Goal: Transaction & Acquisition: Obtain resource

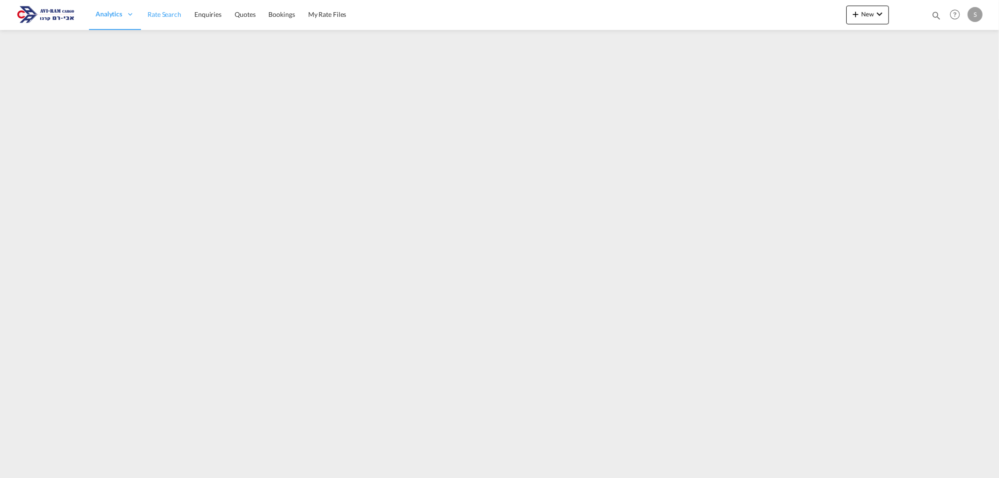
click at [176, 18] on span "Rate Search" at bounding box center [165, 14] width 34 height 8
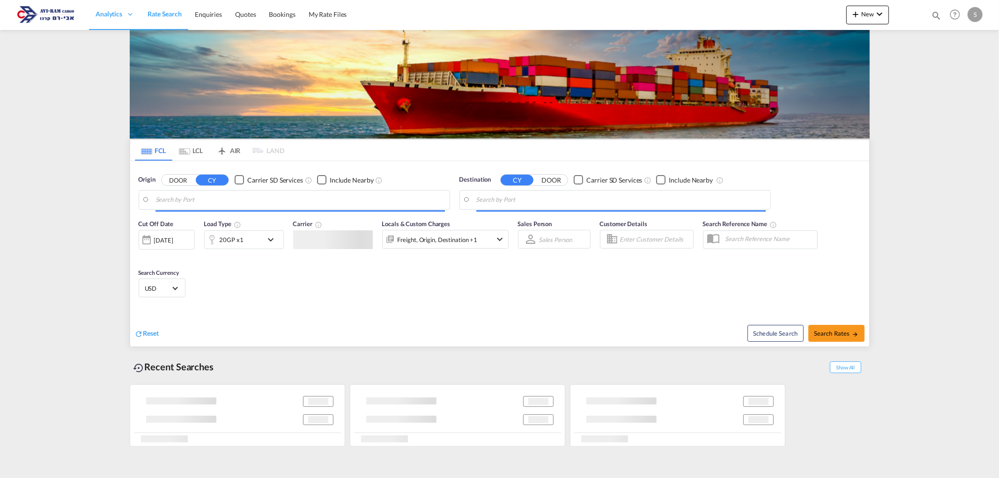
type input "[GEOGRAPHIC_DATA], NLRTM"
type input "Ashdod, ILASH"
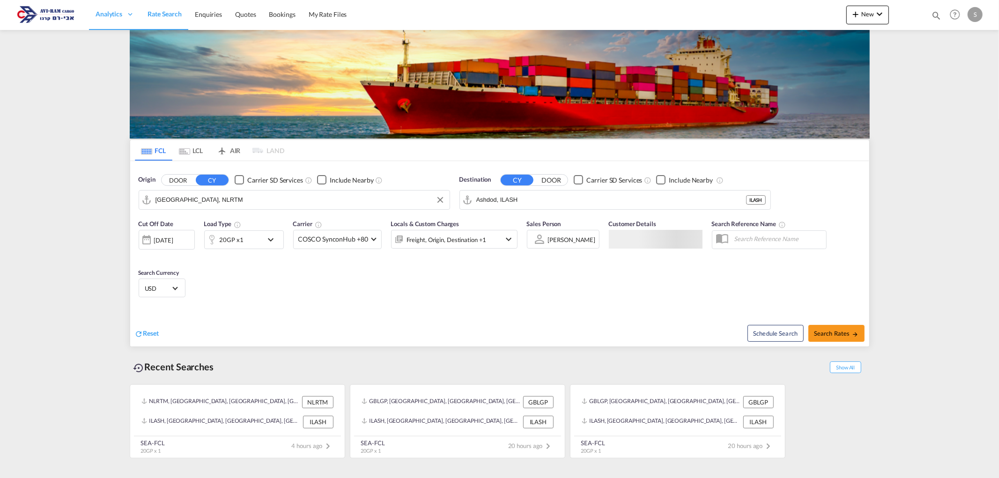
click at [198, 201] on input "[GEOGRAPHIC_DATA], NLRTM" at bounding box center [299, 200] width 289 height 14
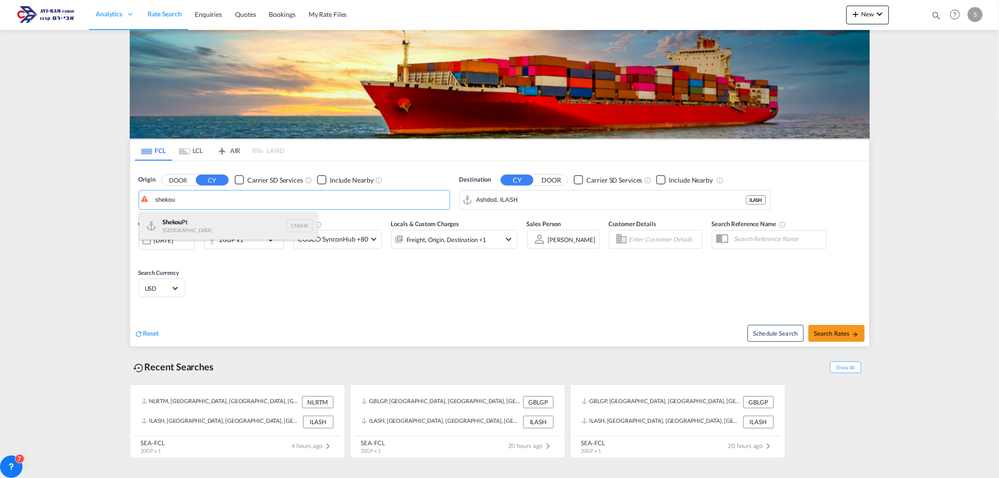
click at [199, 228] on div "Shekou Pt China CNSHK" at bounding box center [228, 226] width 178 height 28
type input "Shekou Pt, CNSHK"
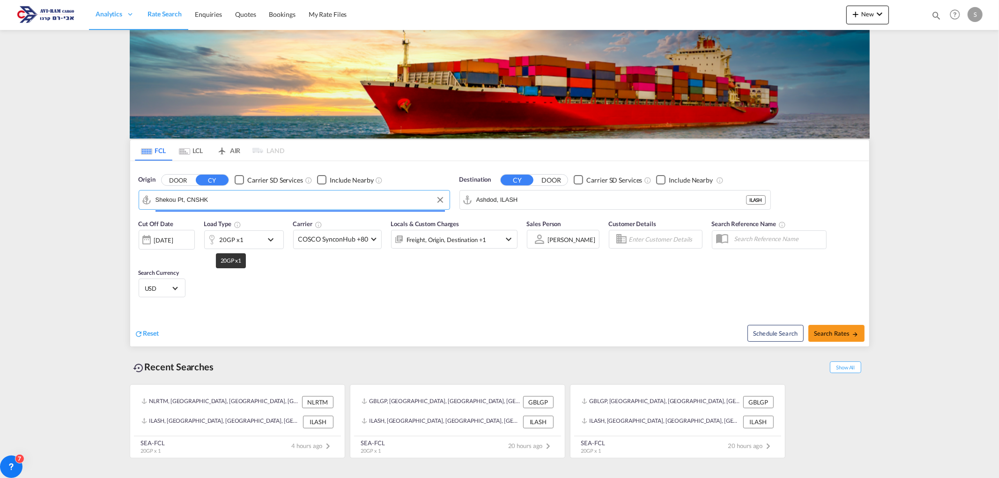
click at [234, 242] on div "20GP x1" at bounding box center [232, 239] width 24 height 13
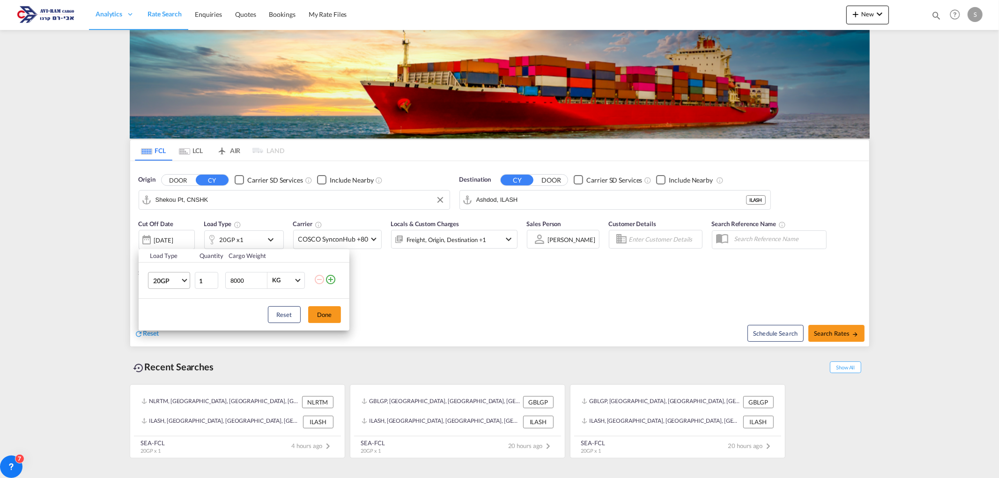
click at [171, 286] on md-select-value "20GP" at bounding box center [170, 281] width 37 height 16
click at [171, 325] on md-option "40HC" at bounding box center [177, 326] width 64 height 22
click at [331, 317] on button "Done" at bounding box center [324, 314] width 33 height 17
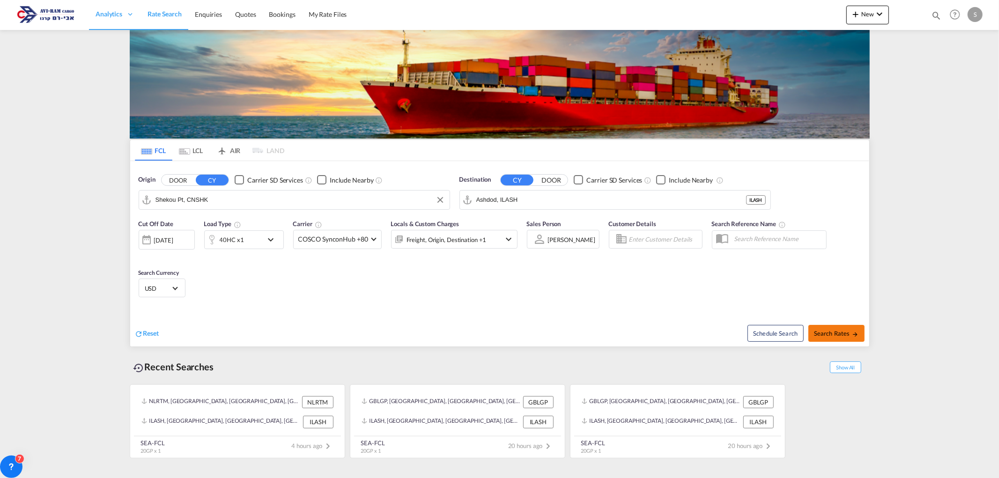
click at [853, 337] on md-icon "icon-arrow-right" at bounding box center [855, 334] width 7 height 7
type input "CNSHK to ILASH / [DATE]"
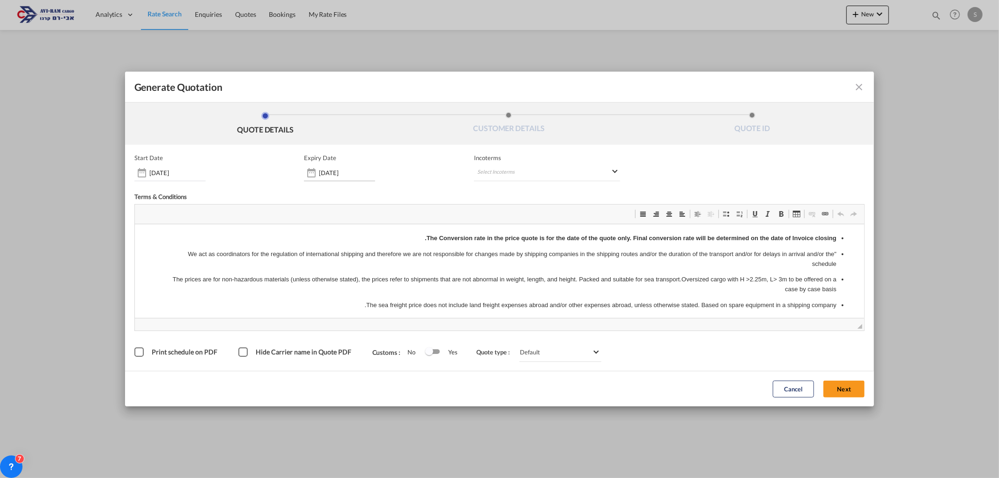
click at [325, 171] on input "[DATE]" at bounding box center [347, 172] width 56 height 7
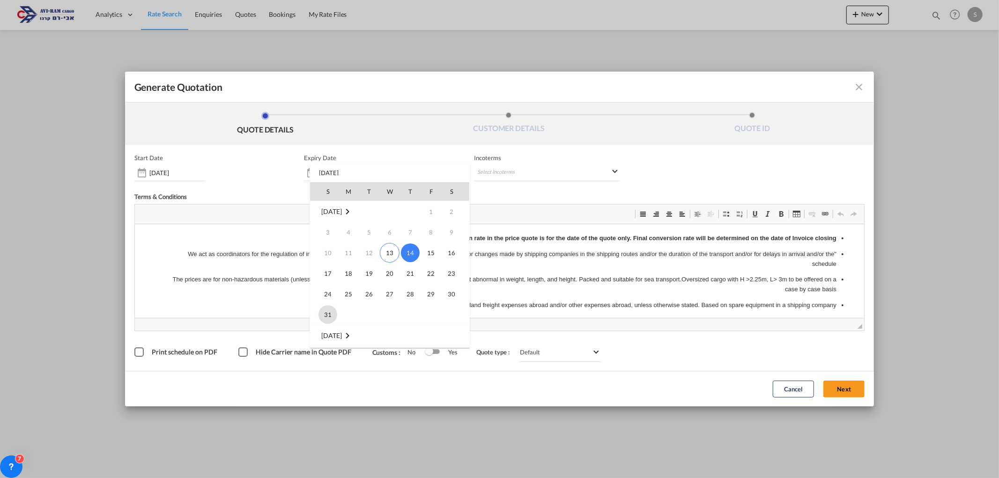
click at [325, 313] on span "31" at bounding box center [327, 314] width 19 height 19
type input "[DATE]"
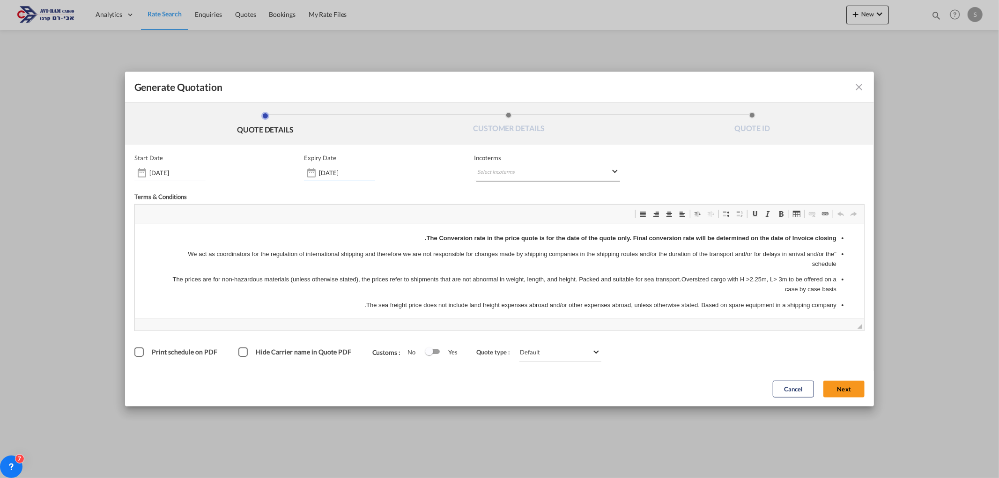
click at [479, 172] on md-select "Select Incoterms DPU - export Delivery at Place Unloaded FOB - export Free on B…" at bounding box center [547, 172] width 146 height 17
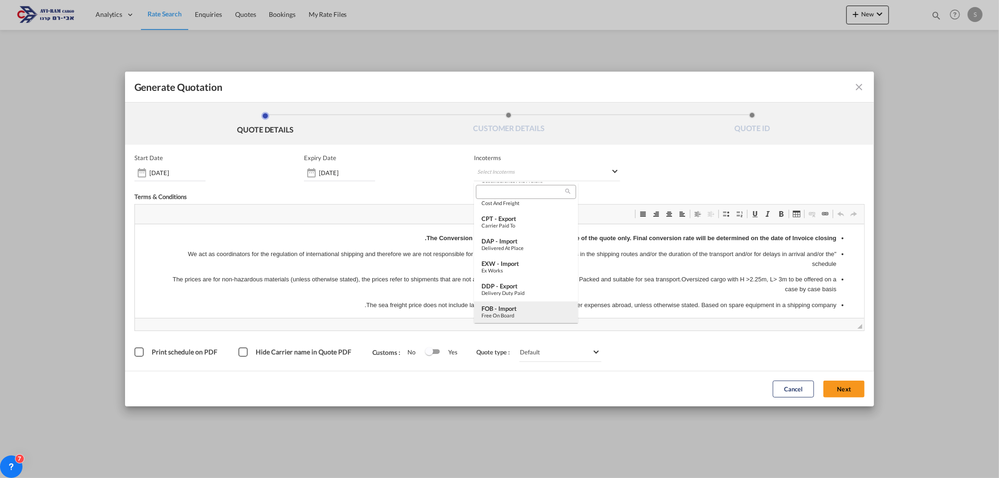
click at [513, 306] on div "FOB - import" at bounding box center [525, 308] width 89 height 7
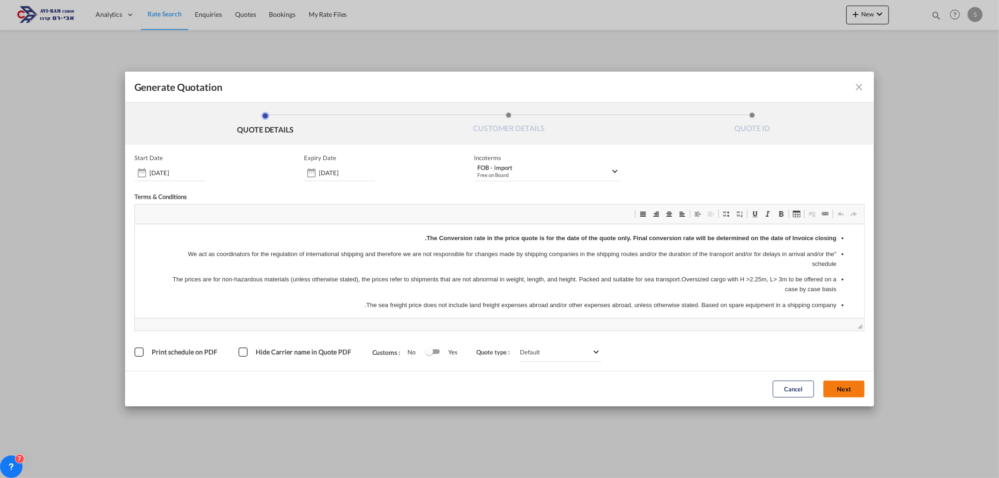
click at [843, 385] on button "Next" at bounding box center [843, 389] width 41 height 17
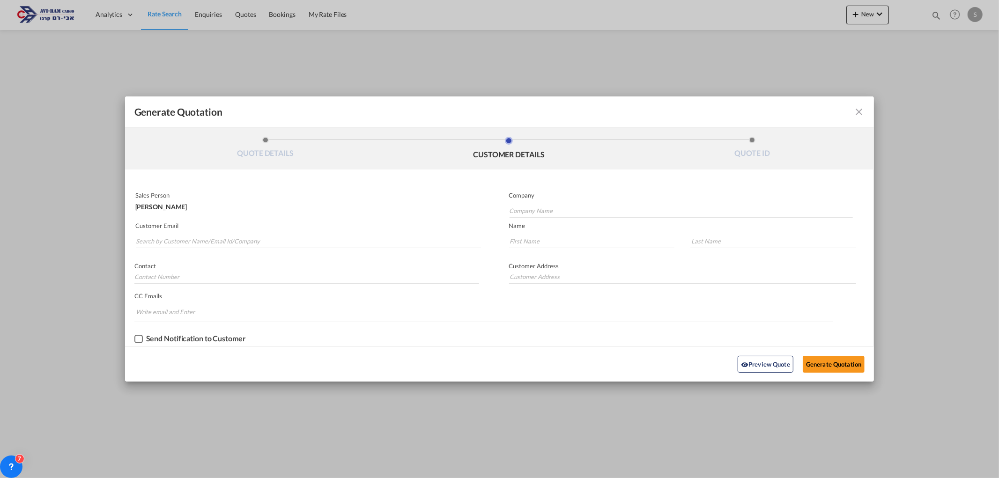
click at [293, 251] on div "Sales Person [PERSON_NAME] Company Customer Email Name Contact Customer Address…" at bounding box center [499, 267] width 749 height 158
click at [292, 242] on input "Search by Customer Name/Email Id/Company" at bounding box center [308, 241] width 345 height 14
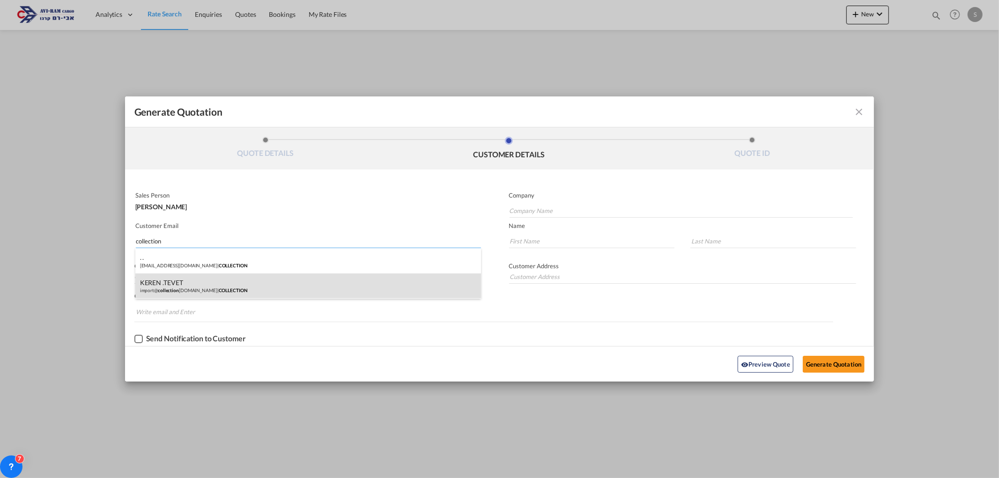
type input "collection"
click at [268, 287] on div "KEREN .TEVET import@ collection [DOMAIN_NAME] | COLLECTION" at bounding box center [308, 285] width 346 height 25
type input "COLLECTION"
type input "[EMAIL_ADDRESS][DOMAIN_NAME]"
type input "KEREN"
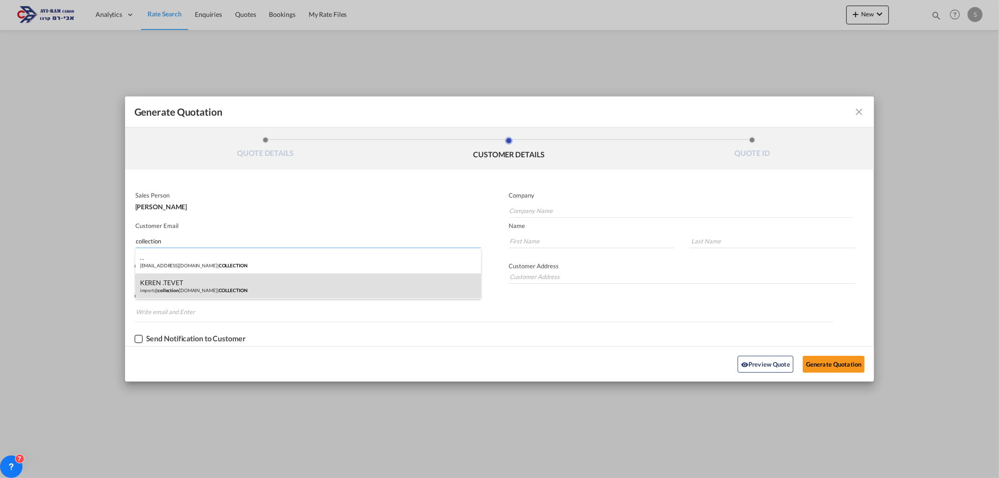
type input ".TEVET"
type input "."
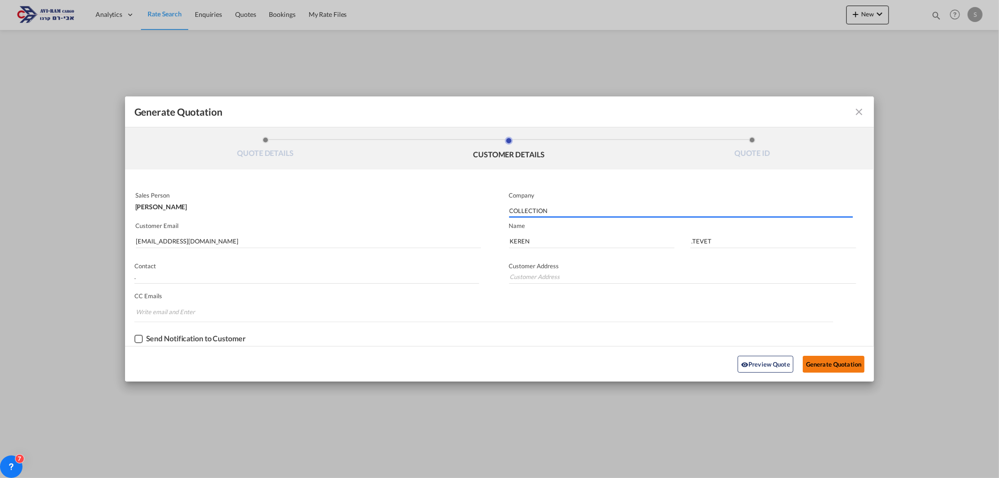
click at [849, 357] on button "Generate Quotation" at bounding box center [834, 364] width 62 height 17
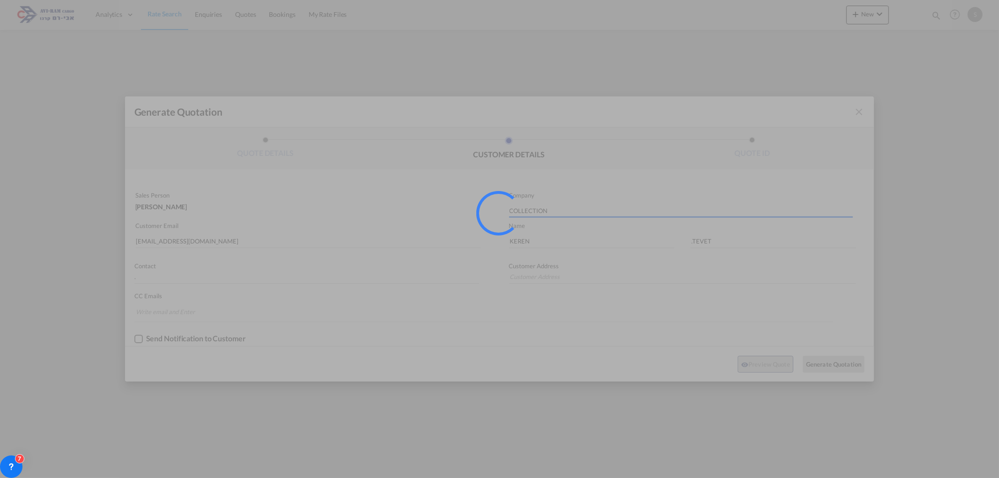
type input "."
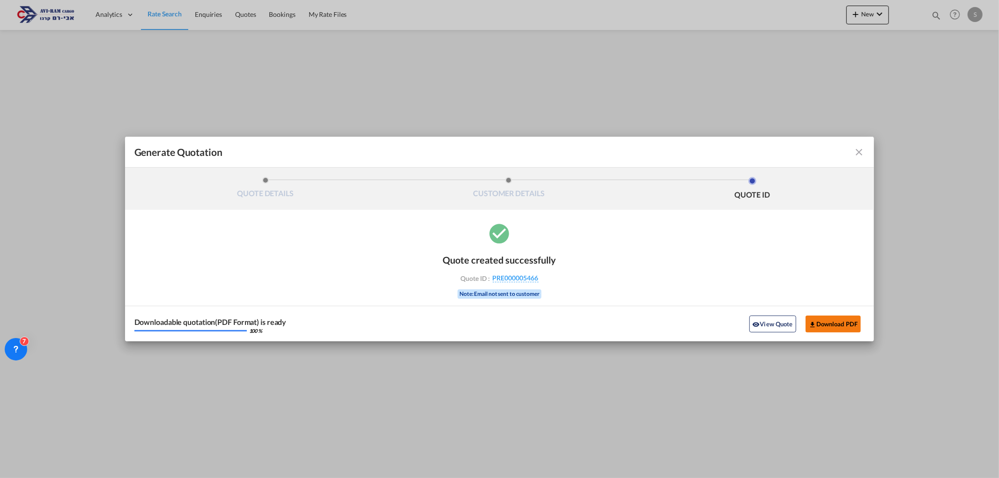
click at [850, 323] on button "Download PDF" at bounding box center [833, 324] width 56 height 17
